Goal: Task Accomplishment & Management: Use online tool/utility

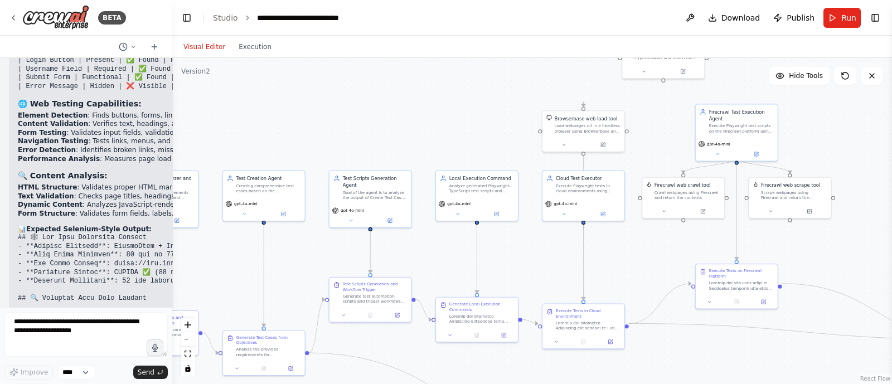
drag, startPoint x: 391, startPoint y: 101, endPoint x: 239, endPoint y: 143, distance: 157.2
click at [239, 143] on div ".deletable-edge-delete-btn { width: 20px; height: 20px; border: 0px solid #ffff…" at bounding box center [531, 221] width 719 height 326
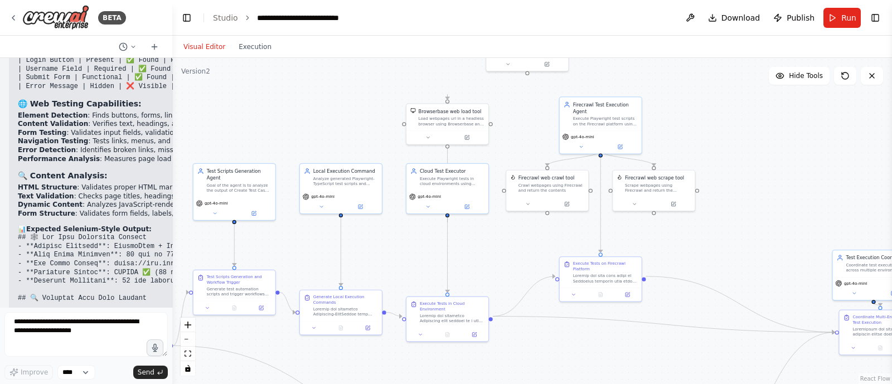
drag, startPoint x: 452, startPoint y: 138, endPoint x: 304, endPoint y: 128, distance: 148.5
click at [304, 128] on div ".deletable-edge-delete-btn { width: 20px; height: 20px; border: 0px solid #ffff…" at bounding box center [531, 221] width 719 height 326
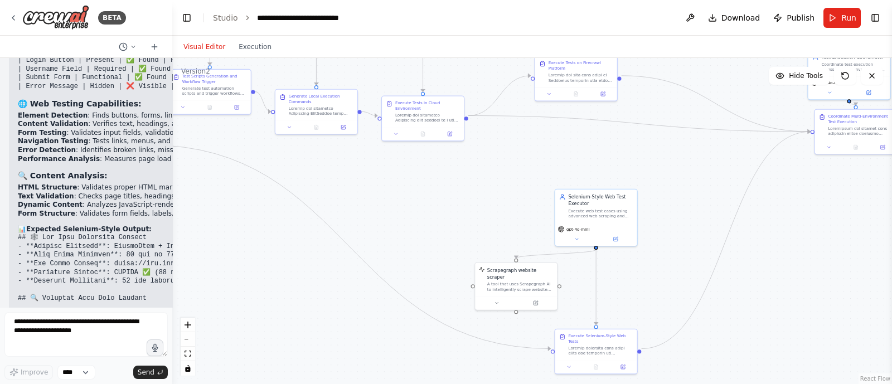
drag, startPoint x: 495, startPoint y: 255, endPoint x: 489, endPoint y: 94, distance: 160.6
click at [489, 94] on div ".deletable-edge-delete-btn { width: 20px; height: 20px; border: 0px solid #ffff…" at bounding box center [531, 221] width 719 height 326
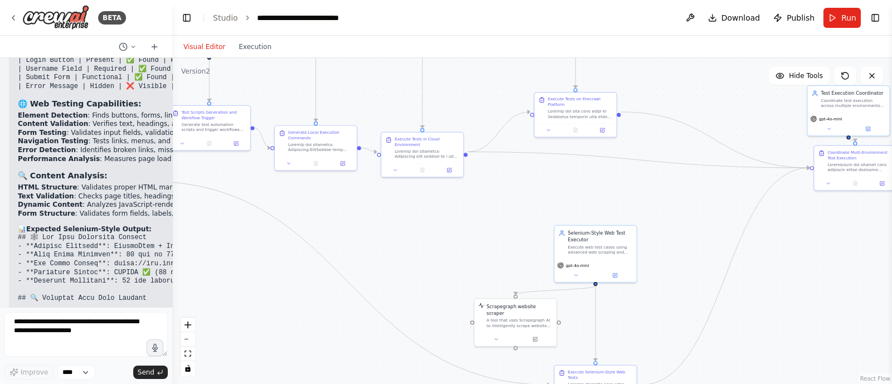
click at [585, 347] on div ".deletable-edge-delete-btn { width: 20px; height: 20px; border: 0px solid #ffff…" at bounding box center [531, 221] width 719 height 326
drag, startPoint x: 578, startPoint y: 372, endPoint x: 583, endPoint y: 347, distance: 26.1
click at [583, 347] on div "Execute Selenium-Style Web Tests" at bounding box center [606, 352] width 65 height 11
drag, startPoint x: 588, startPoint y: 241, endPoint x: 582, endPoint y: 191, distance: 50.5
click at [582, 191] on div "Selenium-Style Web Test Executor Execute web test cases using advanced web scra…" at bounding box center [593, 192] width 65 height 25
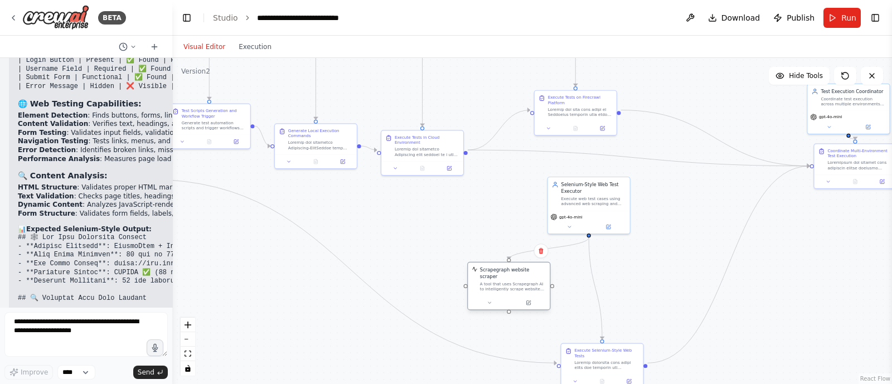
drag, startPoint x: 517, startPoint y: 307, endPoint x: 513, endPoint y: 261, distance: 46.5
click at [513, 261] on div ".deletable-edge-delete-btn { width: 20px; height: 20px; border: 0px solid #ffff…" at bounding box center [531, 221] width 719 height 326
drag, startPoint x: 596, startPoint y: 359, endPoint x: 583, endPoint y: 334, distance: 27.9
click at [583, 334] on div at bounding box center [593, 337] width 65 height 11
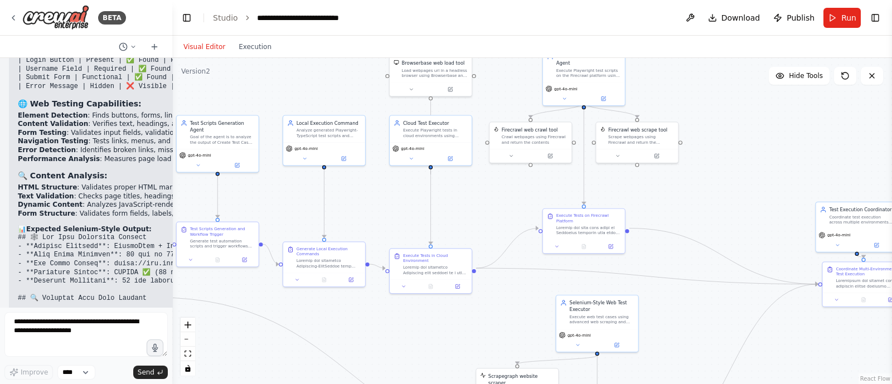
drag, startPoint x: 694, startPoint y: 221, endPoint x: 702, endPoint y: 339, distance: 118.4
click at [702, 339] on div ".deletable-edge-delete-btn { width: 20px; height: 20px; border: 0px solid #ffff…" at bounding box center [531, 221] width 719 height 326
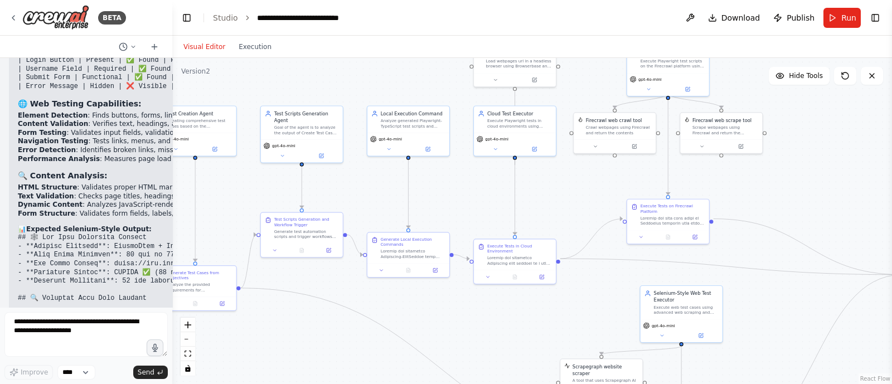
drag, startPoint x: 710, startPoint y: 168, endPoint x: 808, endPoint y: 159, distance: 98.5
click at [808, 159] on div ".deletable-edge-delete-btn { width: 20px; height: 20px; border: 0px solid #ffff…" at bounding box center [531, 221] width 719 height 326
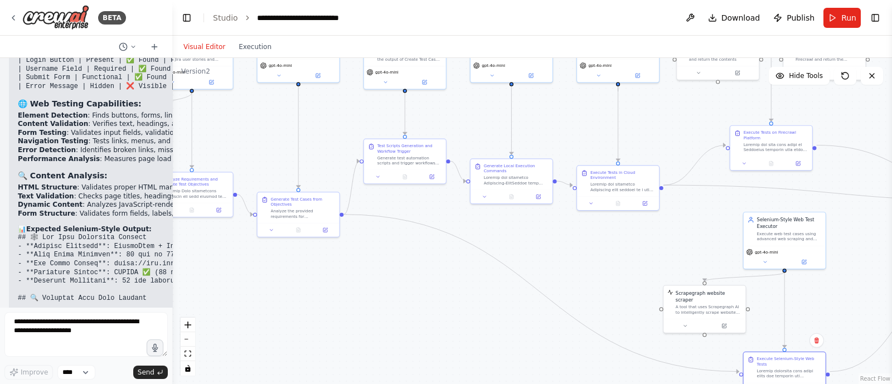
drag, startPoint x: 504, startPoint y: 333, endPoint x: 573, endPoint y: 212, distance: 138.8
click at [573, 212] on div ".deletable-edge-delete-btn { width: 20px; height: 20px; border: 0px solid #ffff…" at bounding box center [531, 221] width 719 height 326
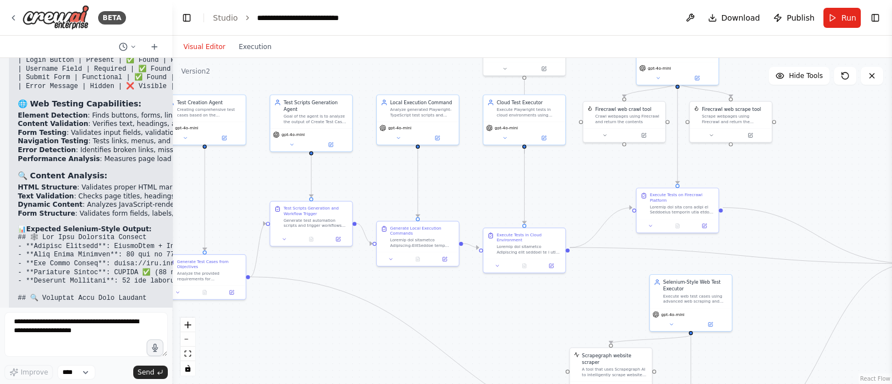
drag, startPoint x: 537, startPoint y: 198, endPoint x: 451, endPoint y: 310, distance: 141.9
click at [451, 310] on div ".deletable-edge-delete-btn { width: 20px; height: 20px; border: 0px solid #ffff…" at bounding box center [531, 221] width 719 height 326
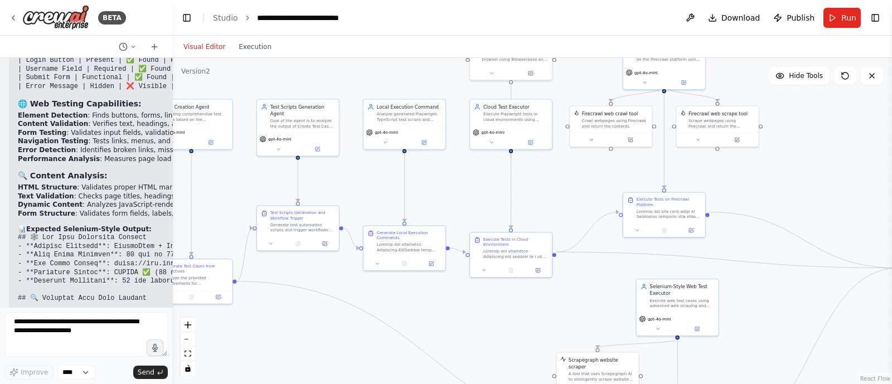
drag, startPoint x: 451, startPoint y: 310, endPoint x: 508, endPoint y: 313, distance: 56.9
click at [508, 313] on div ".deletable-edge-delete-btn { width: 20px; height: 20px; border: 0px solid #ffff…" at bounding box center [531, 221] width 719 height 326
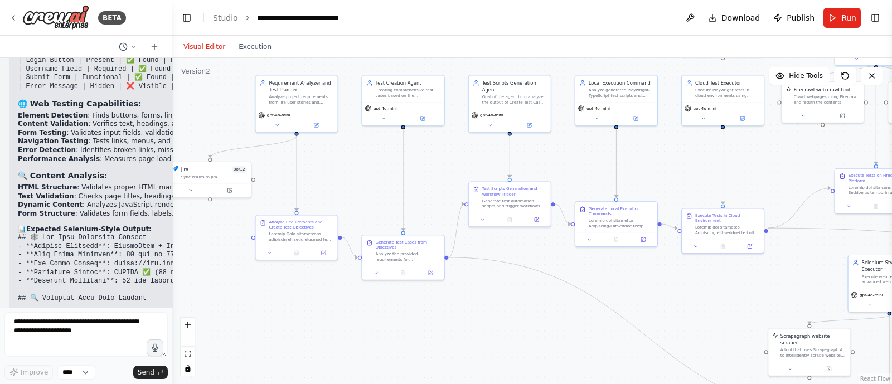
drag, startPoint x: 276, startPoint y: 205, endPoint x: 431, endPoint y: 177, distance: 156.9
click at [431, 177] on div ".deletable-edge-delete-btn { width: 20px; height: 20px; border: 0px solid #ffff…" at bounding box center [531, 221] width 719 height 326
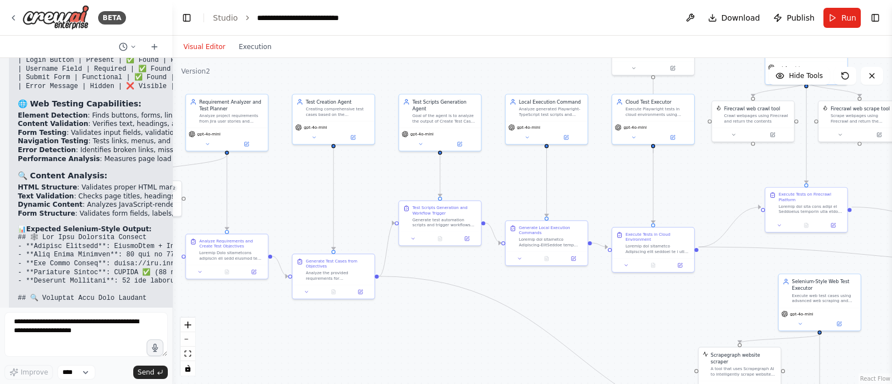
drag, startPoint x: 361, startPoint y: 187, endPoint x: 291, endPoint y: 207, distance: 72.0
click at [291, 207] on div ".deletable-edge-delete-btn { width: 20px; height: 20px; border: 0px solid #ffff…" at bounding box center [531, 221] width 719 height 326
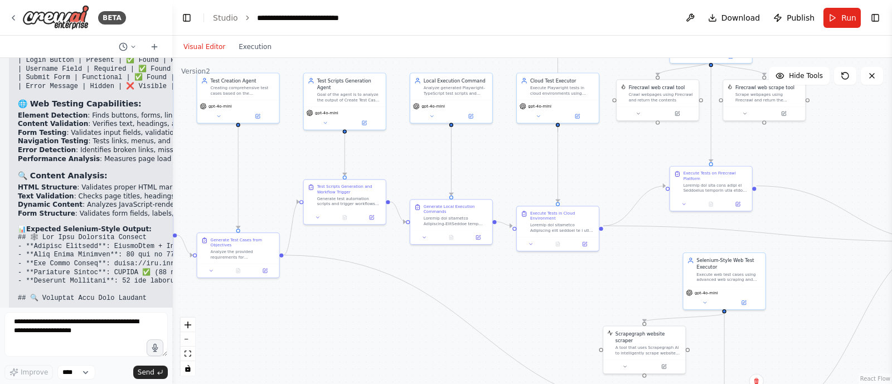
drag, startPoint x: 387, startPoint y: 193, endPoint x: 290, endPoint y: 172, distance: 99.8
click at [290, 172] on div ".deletable-edge-delete-btn { width: 20px; height: 20px; border: 0px solid #ffff…" at bounding box center [531, 221] width 719 height 326
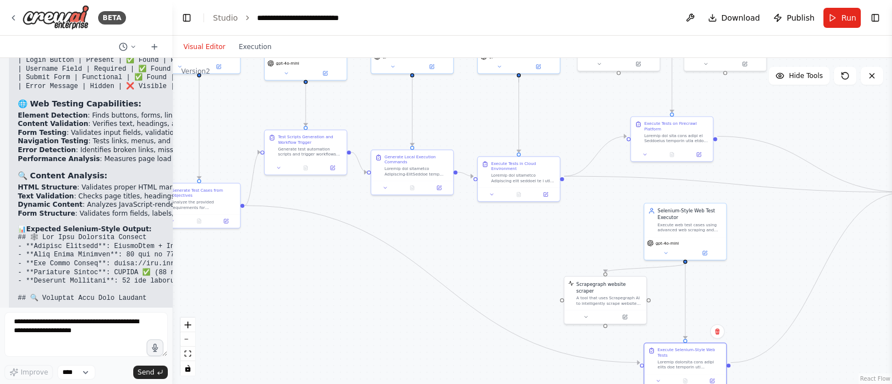
drag, startPoint x: 464, startPoint y: 293, endPoint x: 427, endPoint y: 245, distance: 60.4
click at [427, 245] on div ".deletable-edge-delete-btn { width: 20px; height: 20px; border: 0px solid #ffff…" at bounding box center [531, 221] width 719 height 326
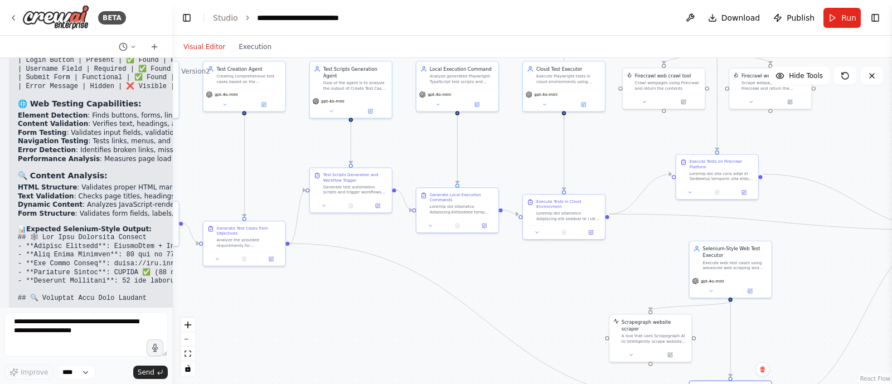
drag, startPoint x: 347, startPoint y: 211, endPoint x: 392, endPoint y: 248, distance: 58.2
click at [392, 248] on div ".deletable-edge-delete-btn { width: 20px; height: 20px; border: 0px solid #ffff…" at bounding box center [531, 221] width 719 height 326
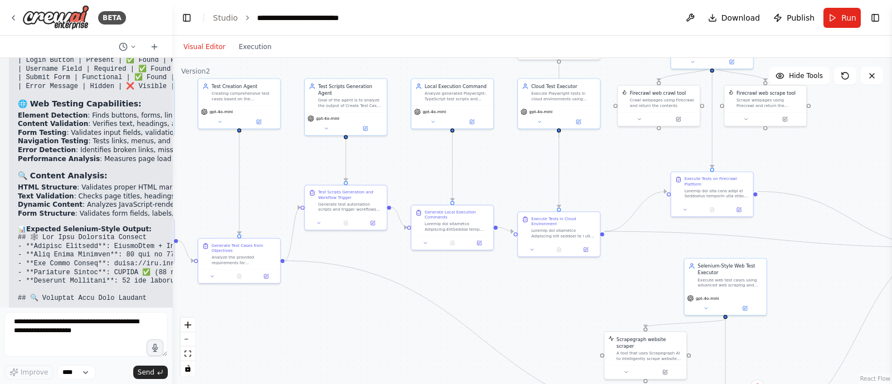
drag, startPoint x: 392, startPoint y: 248, endPoint x: 387, endPoint y: 264, distance: 16.4
click at [387, 264] on div ".deletable-edge-delete-btn { width: 20px; height: 20px; border: 0px solid #ffff…" at bounding box center [531, 221] width 719 height 326
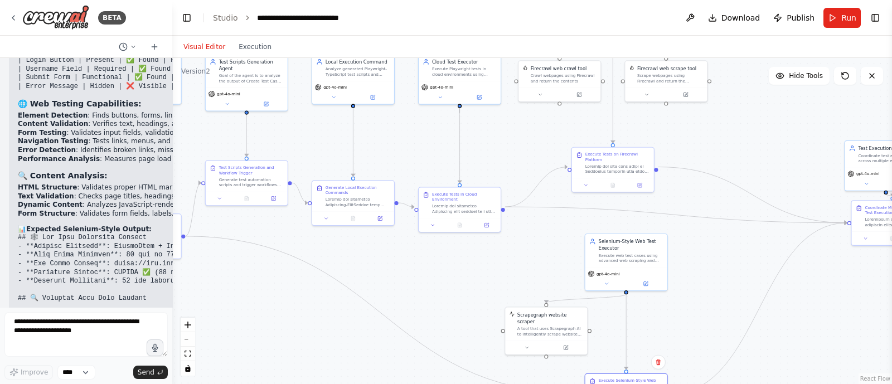
drag, startPoint x: 513, startPoint y: 303, endPoint x: 411, endPoint y: 280, distance: 104.0
click at [411, 280] on div ".deletable-edge-delete-btn { width: 20px; height: 20px; border: 0px solid #ffff…" at bounding box center [531, 221] width 719 height 326
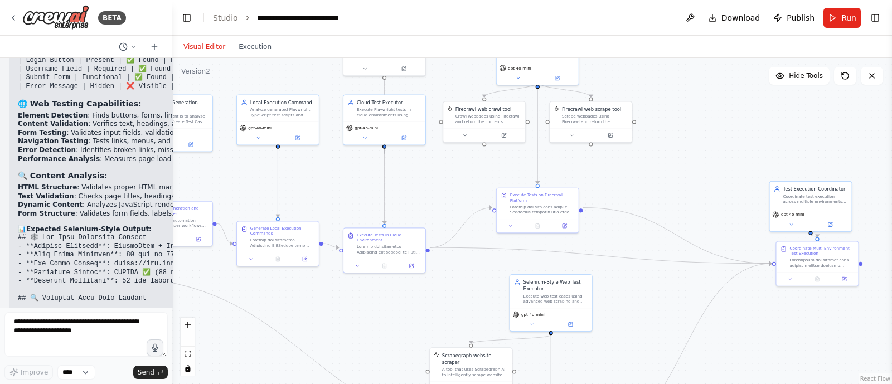
drag, startPoint x: 495, startPoint y: 260, endPoint x: 422, endPoint y: 301, distance: 83.6
click at [422, 301] on div ".deletable-edge-delete-btn { width: 20px; height: 20px; border: 0px solid #ffff…" at bounding box center [531, 221] width 719 height 326
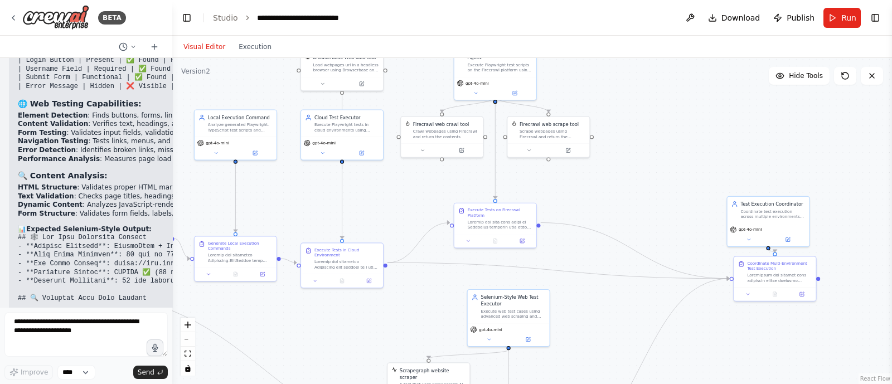
drag, startPoint x: 422, startPoint y: 301, endPoint x: 380, endPoint y: 316, distance: 44.9
click at [380, 316] on div ".deletable-edge-delete-btn { width: 20px; height: 20px; border: 0px solid #ffff…" at bounding box center [531, 221] width 719 height 326
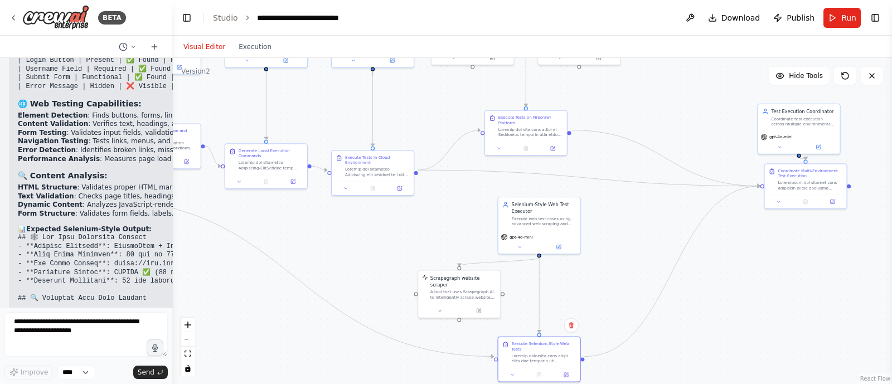
drag, startPoint x: 410, startPoint y: 313, endPoint x: 440, endPoint y: 218, distance: 98.9
click at [440, 218] on div ".deletable-edge-delete-btn { width: 20px; height: 20px; border: 0px solid #ffff…" at bounding box center [531, 221] width 719 height 326
click at [840, 11] on button "Run" at bounding box center [841, 18] width 37 height 20
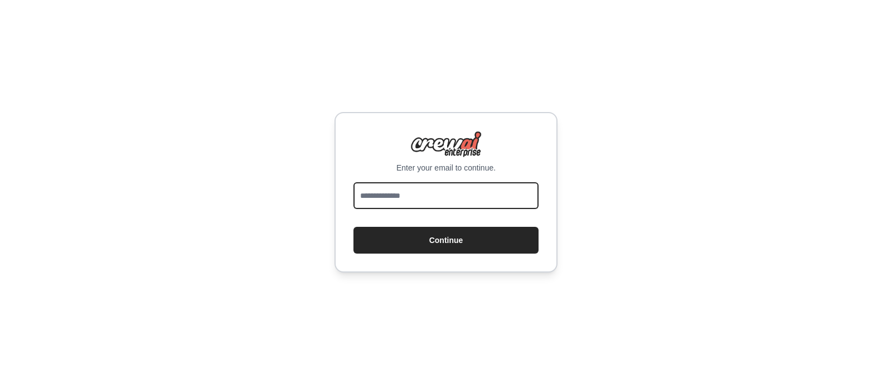
click at [369, 188] on input "email" at bounding box center [445, 195] width 185 height 27
type input "**********"
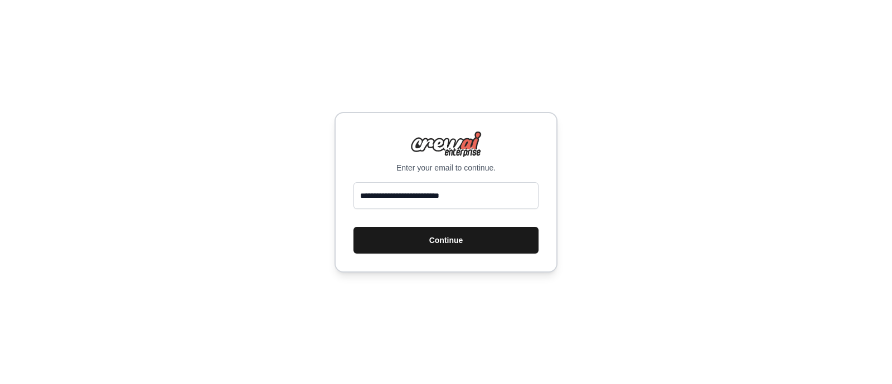
click at [426, 235] on button "Continue" at bounding box center [445, 240] width 185 height 27
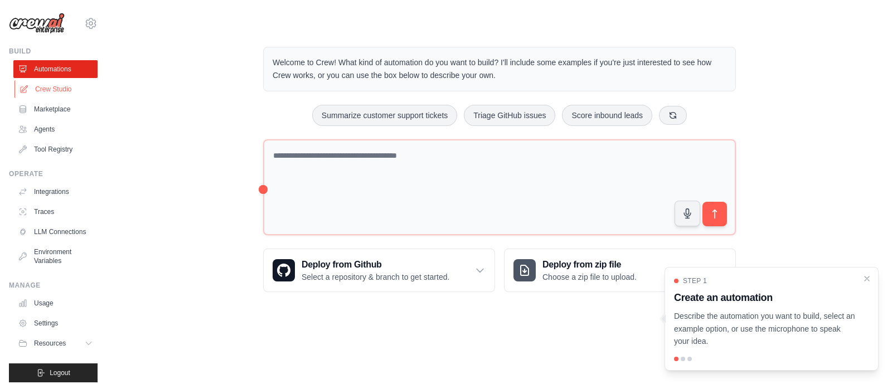
click at [50, 82] on link "Crew Studio" at bounding box center [56, 89] width 84 height 18
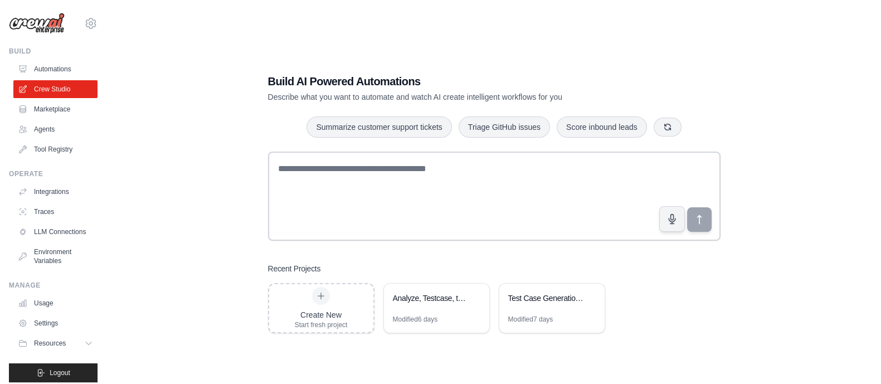
click at [215, 160] on div "Build AI Powered Automations Describe what you want to automate and watch AI cr…" at bounding box center [494, 203] width 738 height 384
